Goal: Task Accomplishment & Management: Complete application form

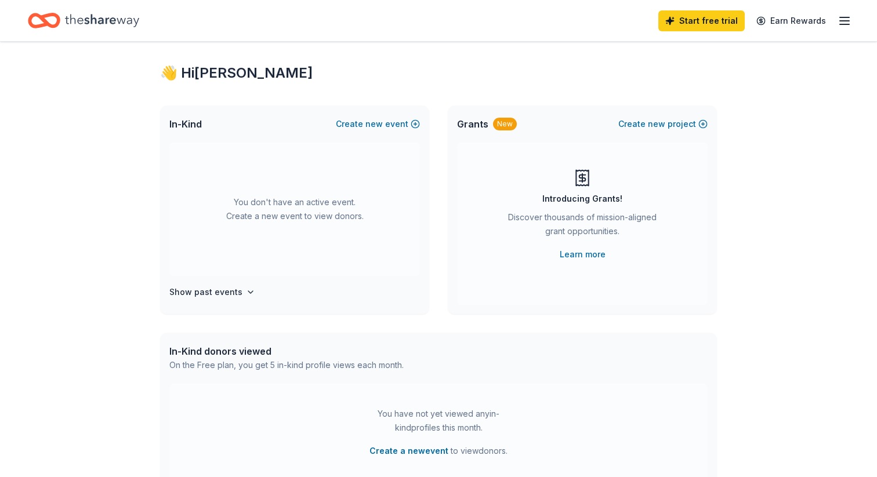
scroll to position [16, 0]
click at [396, 118] on button "Create new event" at bounding box center [378, 123] width 84 height 14
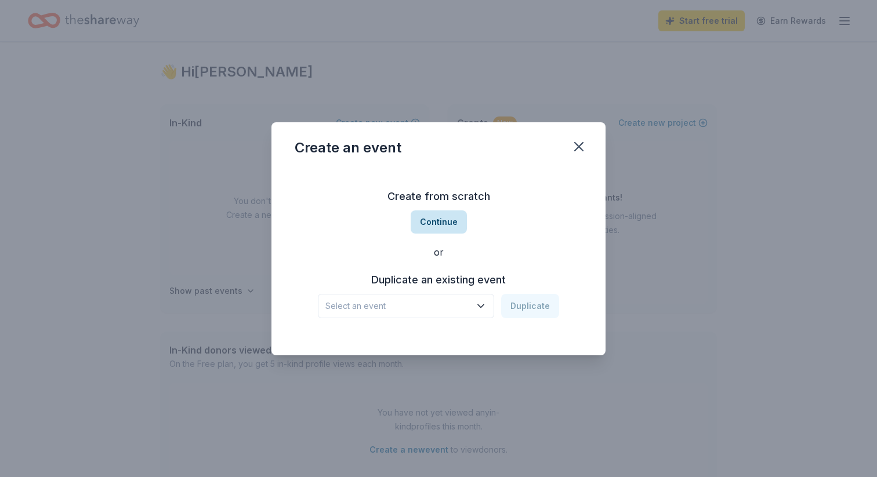
click at [444, 222] on button "Continue" at bounding box center [439, 222] width 56 height 23
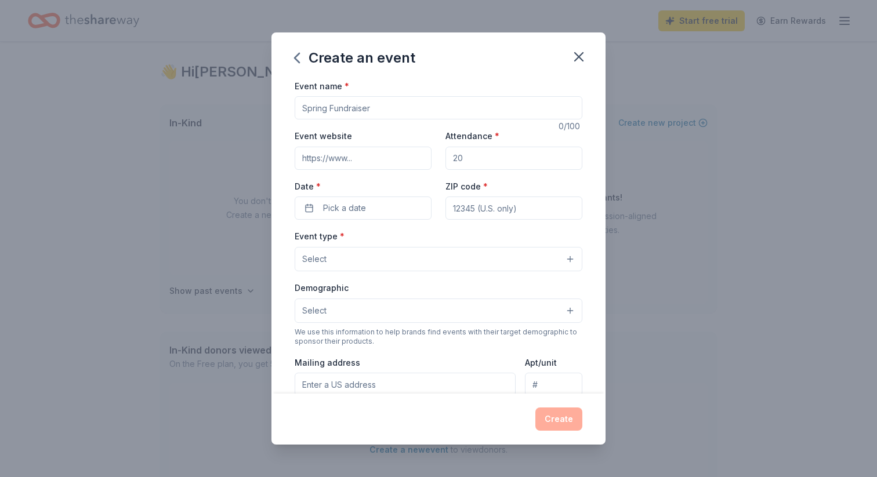
click at [405, 107] on input "Event name *" at bounding box center [439, 107] width 288 height 23
type input "CAUGHT BEING GOOD"
click at [356, 112] on input "CAUGHT BEING GOOD" at bounding box center [439, 107] width 288 height 23
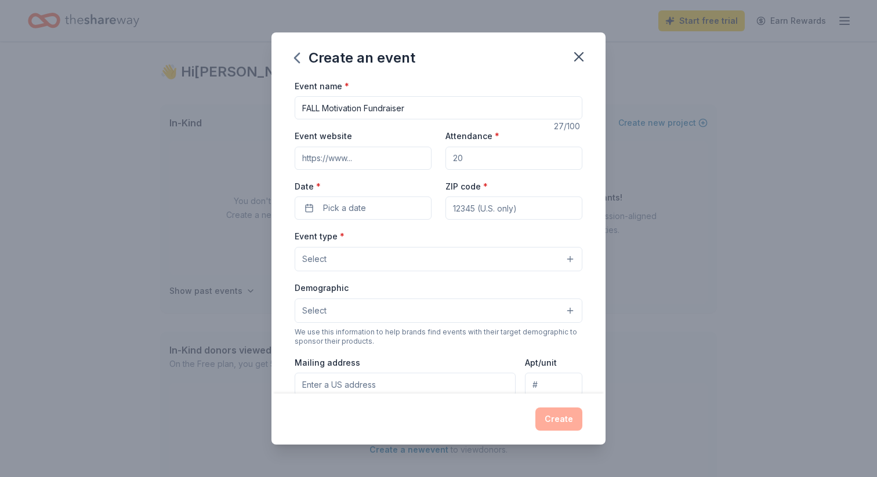
click at [315, 110] on input "FALL Motivation Fundraiser" at bounding box center [439, 107] width 288 height 23
type input "Fall Motivation Fundraiser"
click at [395, 210] on button "Pick a date" at bounding box center [363, 208] width 137 height 23
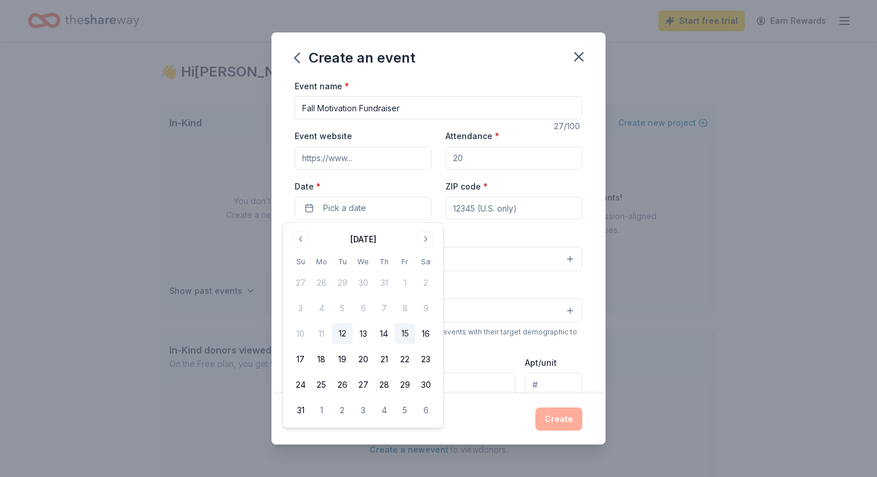
click at [410, 338] on button "15" at bounding box center [404, 334] width 21 height 21
click at [490, 211] on input "ZIP code *" at bounding box center [514, 208] width 137 height 23
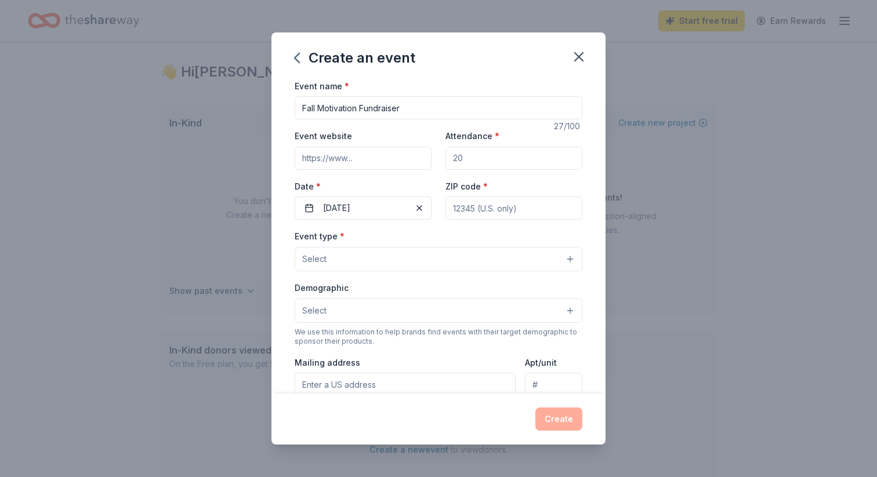
click at [395, 259] on button "Select" at bounding box center [439, 259] width 288 height 24
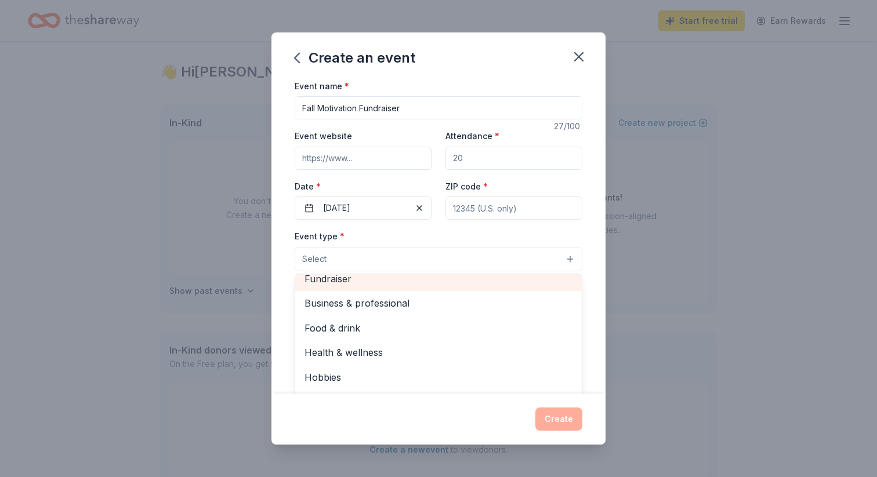
scroll to position [2, 0]
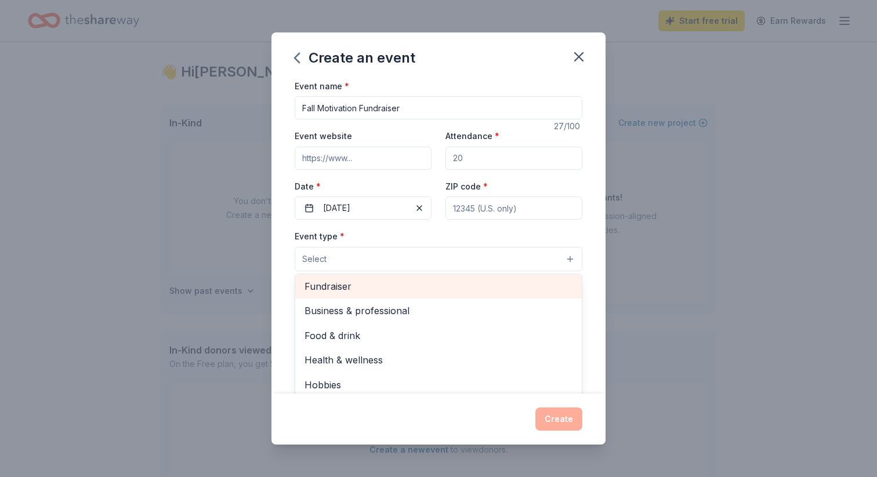
click at [400, 283] on span "Fundraiser" at bounding box center [439, 286] width 268 height 15
click at [429, 295] on span "Business & professional" at bounding box center [439, 287] width 268 height 15
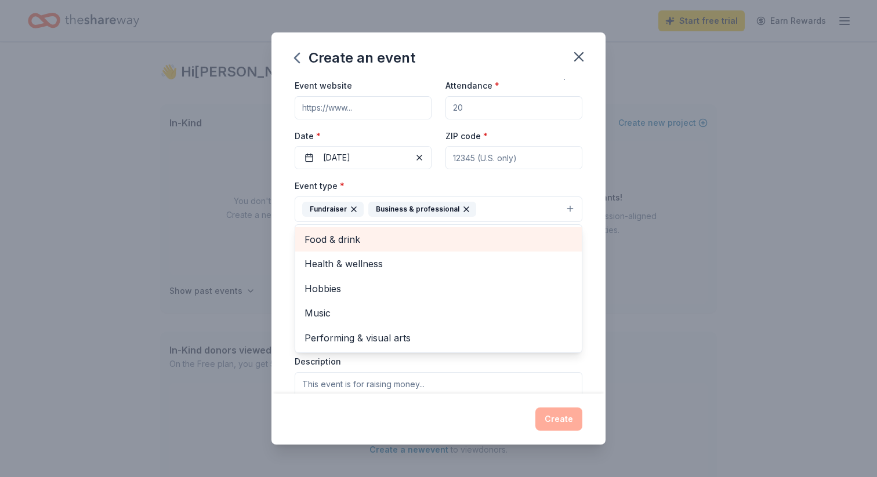
scroll to position [52, 0]
click at [430, 300] on div "Music" at bounding box center [438, 311] width 287 height 24
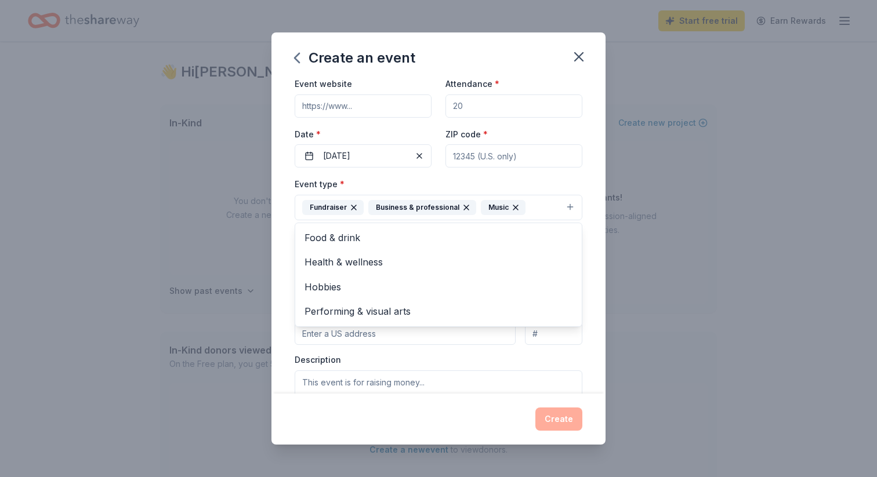
click at [574, 166] on div "Event name * Fall Motivation Fundraiser 27 /100 Event website Attendance * Date…" at bounding box center [439, 295] width 288 height 537
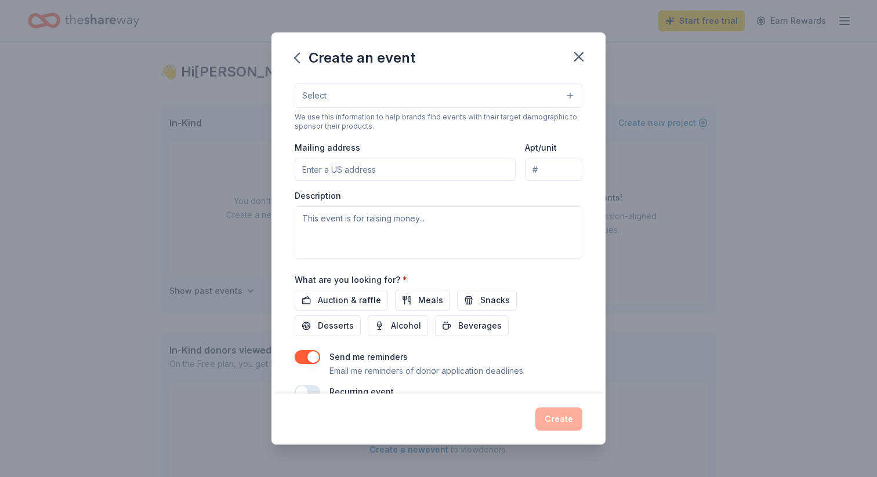
scroll to position [240, 0]
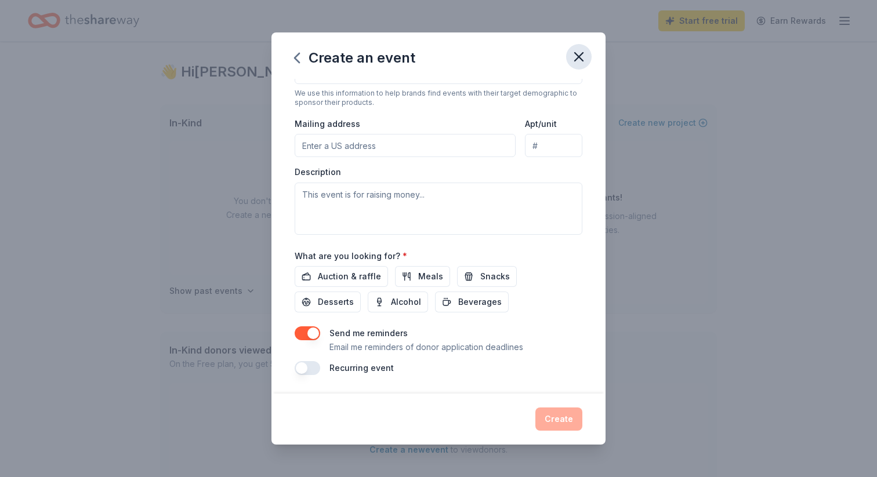
click at [578, 56] on icon "button" at bounding box center [579, 57] width 8 height 8
click at [298, 62] on icon "button" at bounding box center [297, 58] width 19 height 19
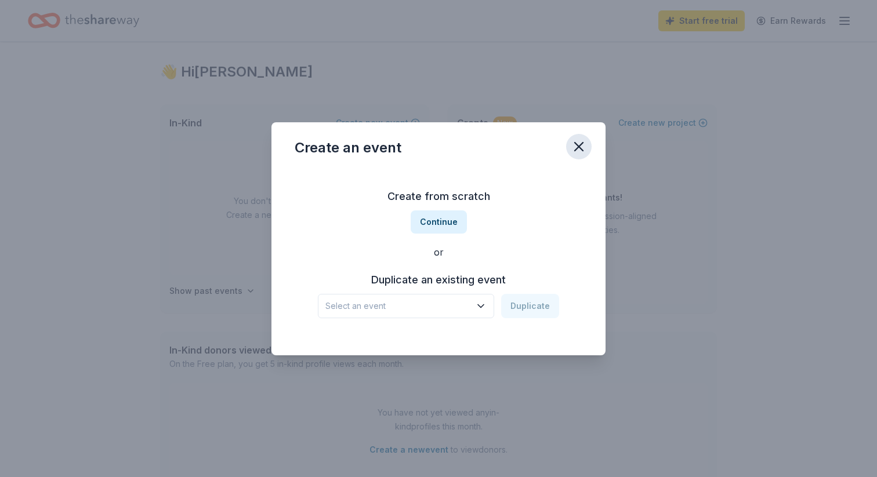
click at [577, 146] on icon "button" at bounding box center [579, 147] width 16 height 16
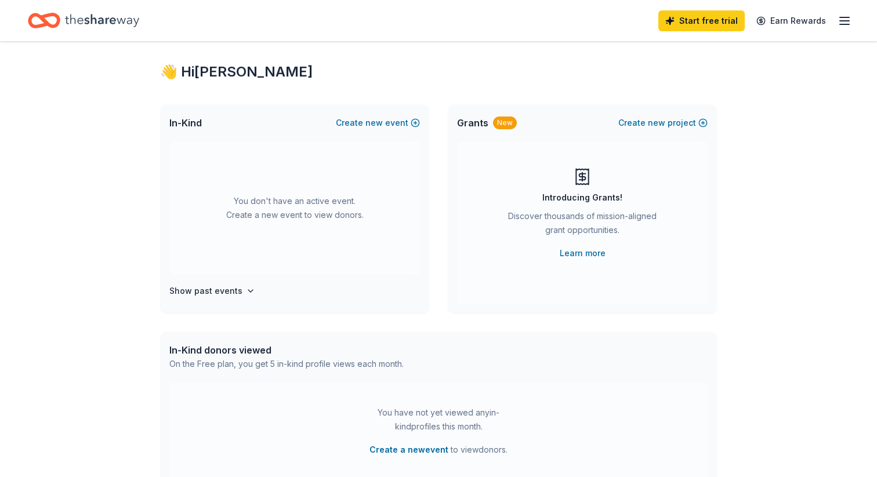
click at [85, 17] on icon "Home" at bounding box center [102, 21] width 74 height 24
